Goal: Task Accomplishment & Management: Use online tool/utility

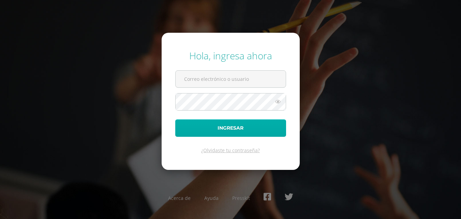
type input "2019023"
drag, startPoint x: 243, startPoint y: 134, endPoint x: 230, endPoint y: 128, distance: 14.6
click at [230, 128] on button "Ingresar" at bounding box center [230, 127] width 111 height 17
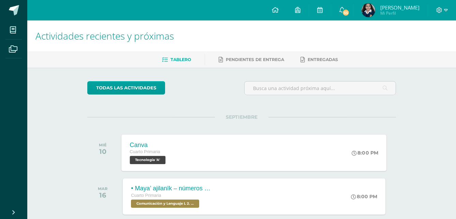
drag, startPoint x: 190, startPoint y: 154, endPoint x: 180, endPoint y: 159, distance: 11.0
click at [180, 159] on div "Canva Cuarto Primaria Tecnología 'A' 8:00 PM [GEOGRAPHIC_DATA] Tecnología Carga…" at bounding box center [254, 152] width 265 height 36
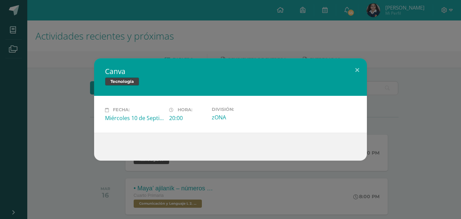
drag, startPoint x: 214, startPoint y: 123, endPoint x: 221, endPoint y: 122, distance: 7.4
click at [215, 123] on div "Fecha: [DATE] Hora: 20:00 División: [GEOGRAPHIC_DATA]" at bounding box center [230, 114] width 273 height 36
click at [222, 121] on div "División: [GEOGRAPHIC_DATA]" at bounding box center [241, 114] width 64 height 15
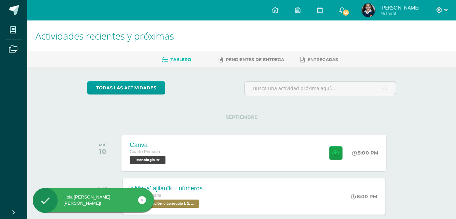
click at [165, 154] on div "Cuarto Primaria" at bounding box center [149, 152] width 38 height 8
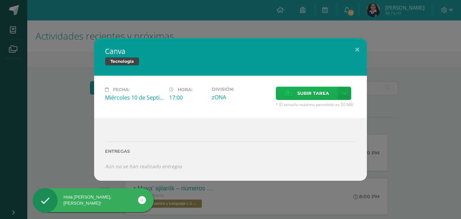
click at [299, 93] on span "Subir tarea" at bounding box center [313, 93] width 32 height 13
click at [0, 0] on input "Subir tarea" at bounding box center [0, 0] width 0 height 0
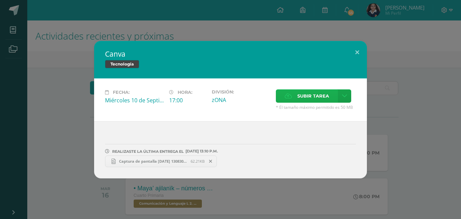
click at [292, 96] on label "Subir tarea" at bounding box center [307, 95] width 62 height 13
click at [0, 0] on input "Subir tarea" at bounding box center [0, 0] width 0 height 0
click at [362, 48] on button at bounding box center [356, 52] width 19 height 23
